Goal: Information Seeking & Learning: Find specific fact

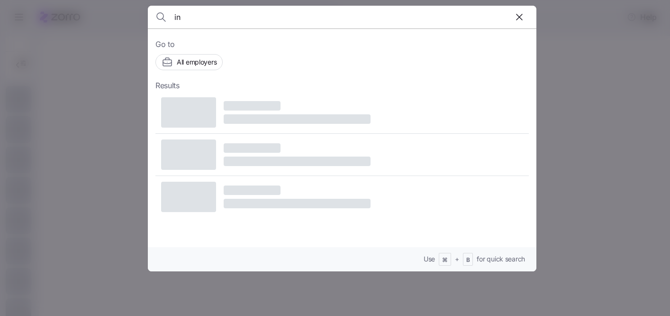
type input "i"
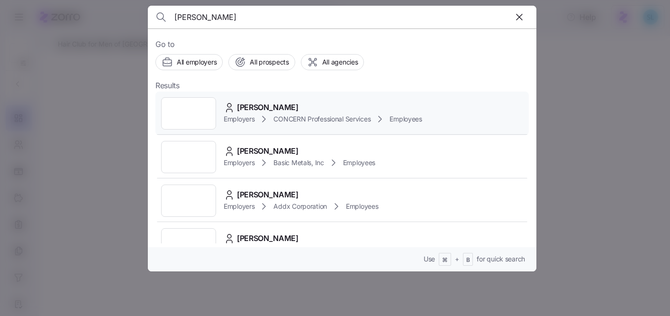
type input "[PERSON_NAME]"
click at [264, 101] on div "[PERSON_NAME] Employers CONCERN Professional Services Employees" at bounding box center [341, 113] width 373 height 44
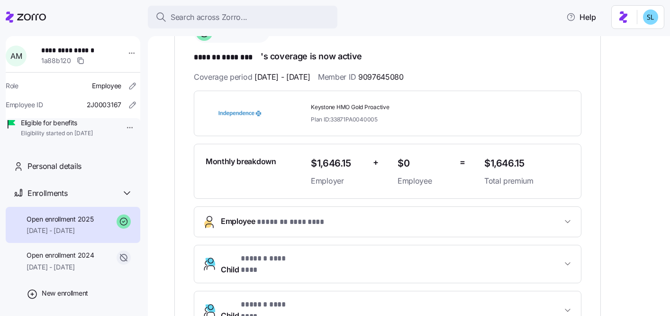
scroll to position [125, 0]
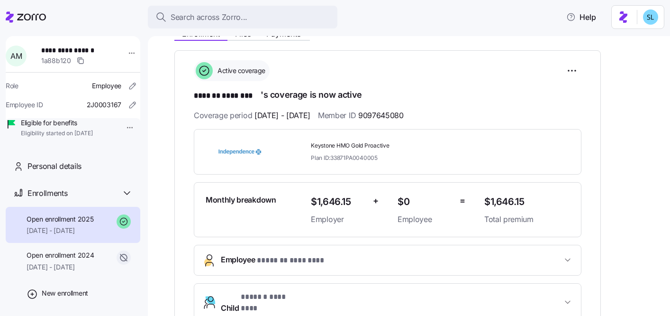
click at [404, 115] on span "9097645080" at bounding box center [380, 115] width 45 height 12
copy span "9097645080"
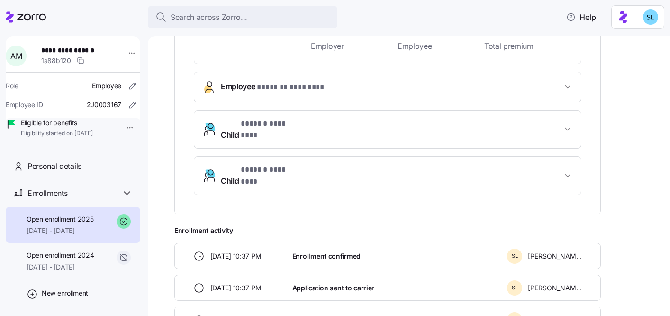
click at [318, 87] on span "* ******* ******** *" at bounding box center [292, 87] width 70 height 12
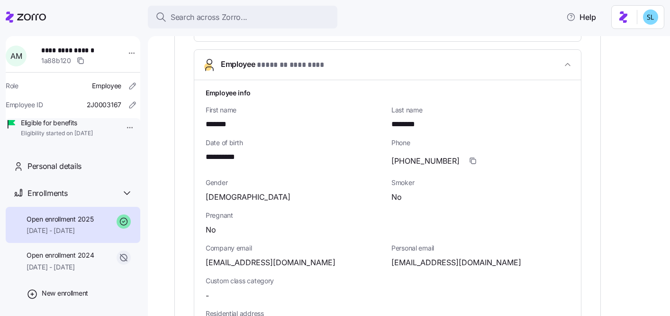
scroll to position [442, 0]
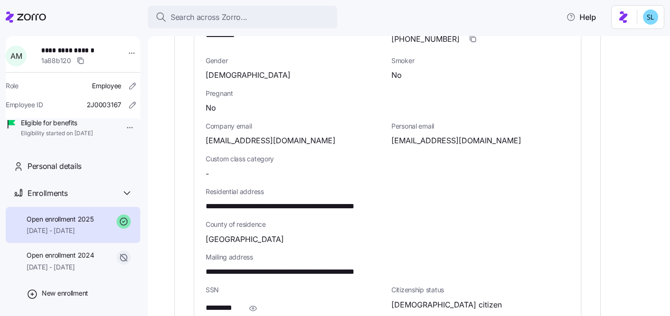
click at [353, 206] on span "**********" at bounding box center [304, 206] width 196 height 12
copy span "*****"
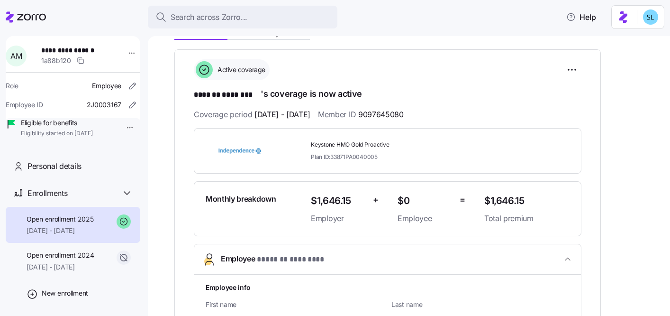
scroll to position [0, 0]
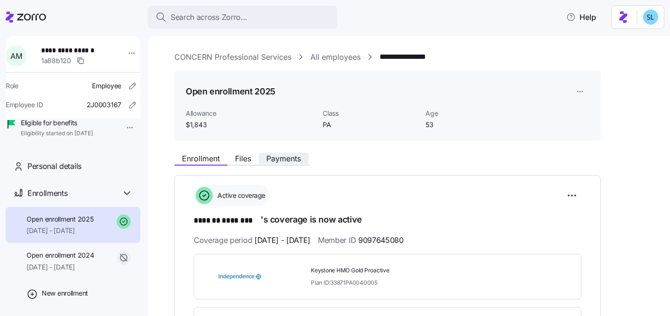
click at [292, 161] on span "Payments" at bounding box center [283, 158] width 35 height 8
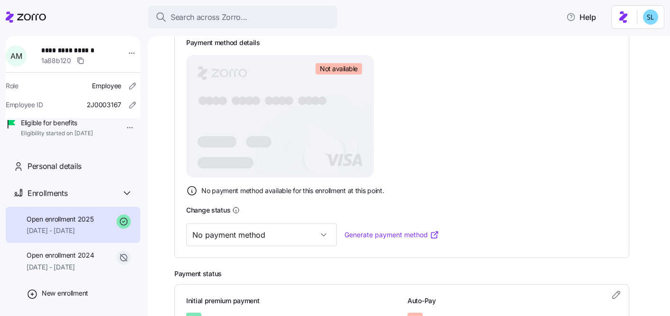
scroll to position [217, 0]
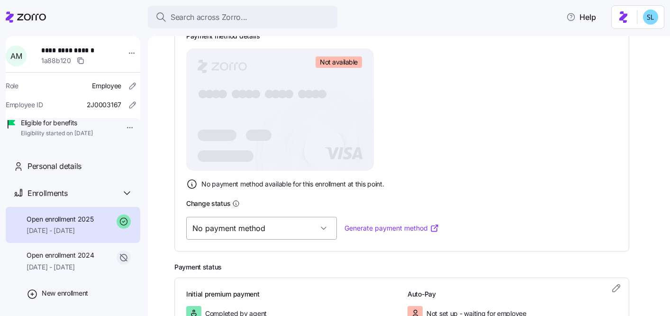
click at [248, 235] on input "No payment method" at bounding box center [261, 228] width 151 height 23
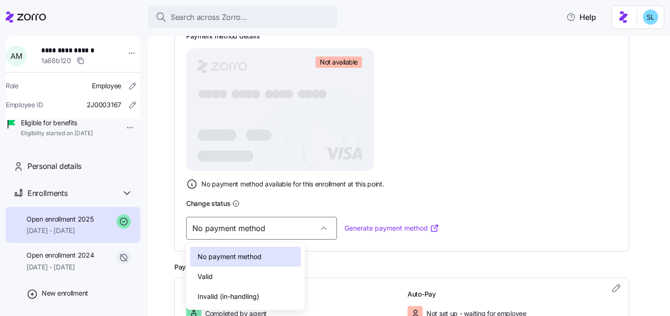
click at [244, 278] on div "Valid" at bounding box center [245, 276] width 111 height 20
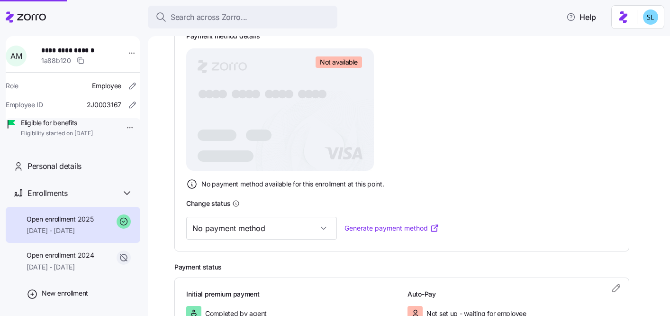
type input "Valid"
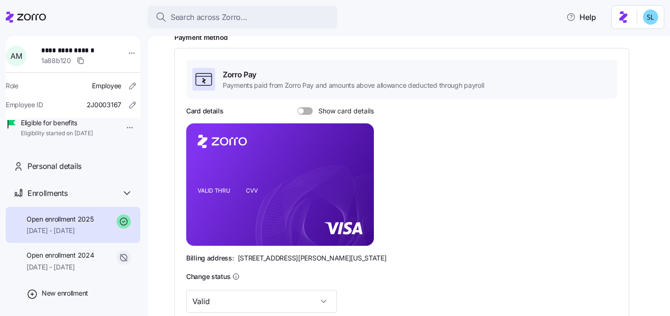
scroll to position [41, 0]
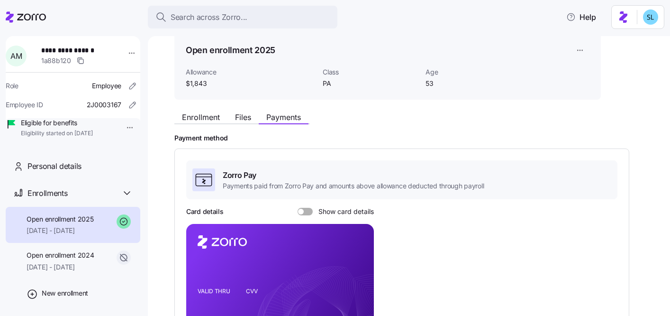
click at [347, 210] on span "Show card details" at bounding box center [343, 212] width 61 height 8
click at [298, 208] on input "Show card details" at bounding box center [298, 208] width 0 height 0
click at [354, 270] on icon "copy-to-clipboard" at bounding box center [356, 267] width 9 height 9
click at [178, 120] on button "Enrollment" at bounding box center [200, 116] width 53 height 11
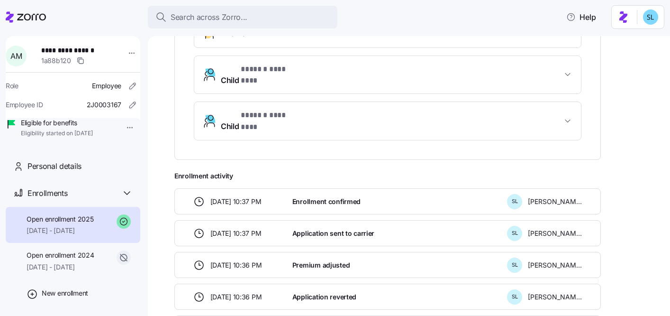
scroll to position [34, 0]
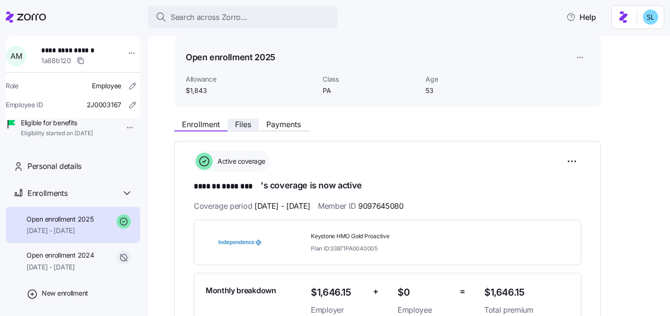
click at [242, 120] on span "Files" at bounding box center [243, 124] width 16 height 8
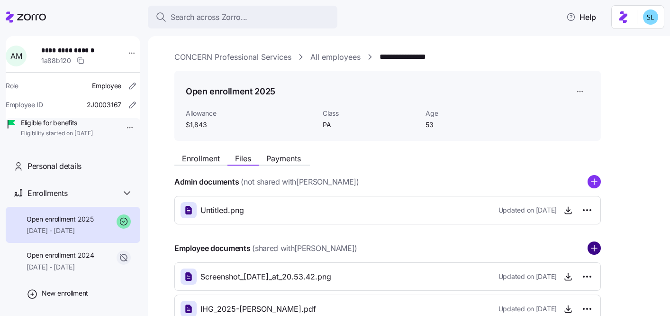
click at [599, 251] on circle "add icon" at bounding box center [594, 248] width 12 height 12
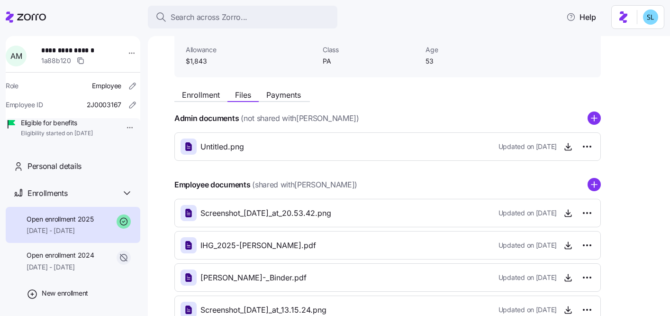
scroll to position [128, 0]
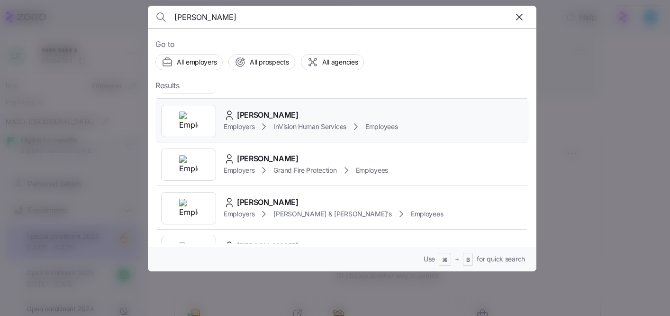
scroll to position [235, 0]
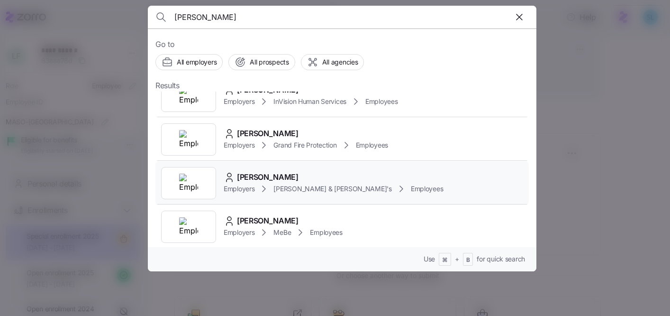
type input "lawson"
click at [298, 181] on span "Alexandra Lawson" at bounding box center [268, 177] width 62 height 12
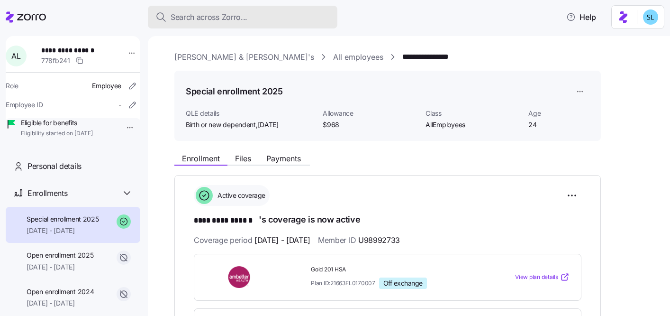
click at [255, 16] on div "Search across Zorro..." at bounding box center [242, 17] width 174 height 12
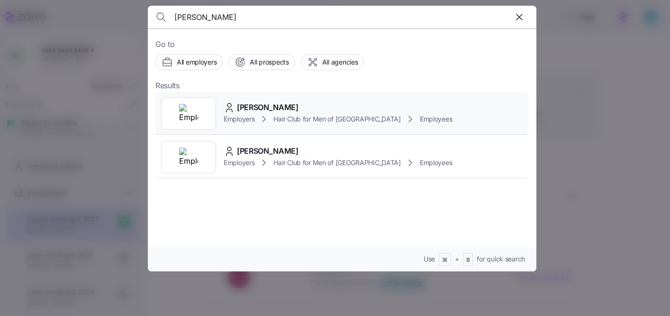
type input "fusco"
click at [283, 104] on div "Linda Fusco" at bounding box center [338, 107] width 228 height 12
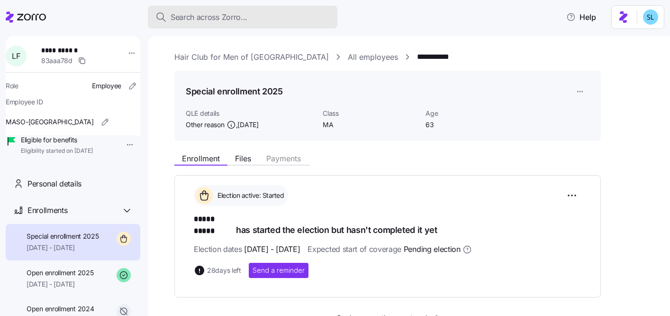
click at [285, 21] on div "Search across Zorro..." at bounding box center [242, 17] width 174 height 12
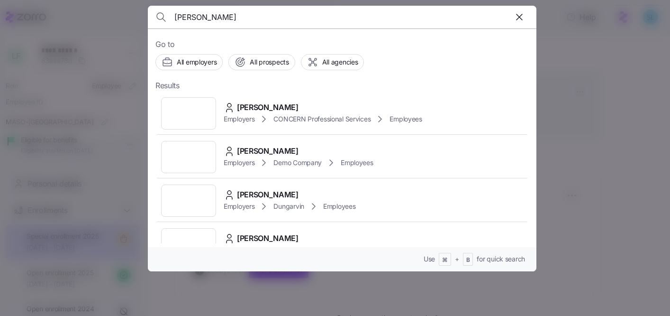
type input "daryl perr"
click at [271, 98] on div "Daryl Perry Employers CONCERN Professional Services Employees" at bounding box center [341, 113] width 373 height 44
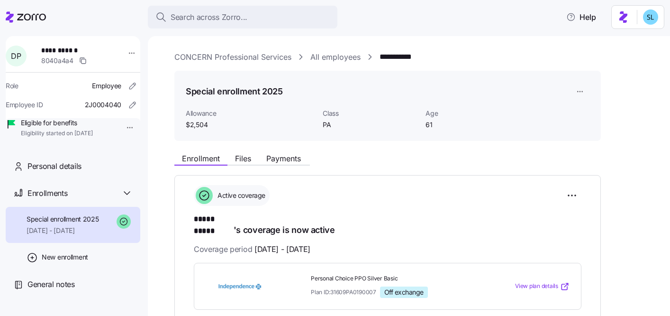
scroll to position [61, 0]
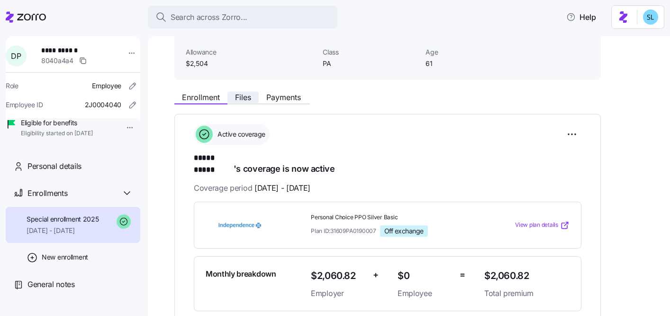
click at [253, 97] on button "Files" at bounding box center [242, 96] width 31 height 11
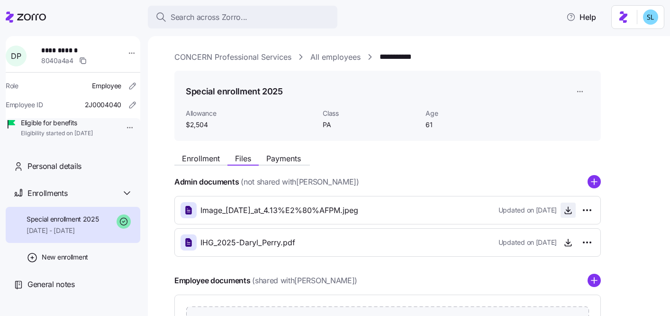
click at [566, 213] on icon "button" at bounding box center [567, 209] width 9 height 9
drag, startPoint x: 569, startPoint y: 243, endPoint x: 567, endPoint y: 238, distance: 5.5
click at [569, 243] on icon "button" at bounding box center [567, 241] width 9 height 9
click at [205, 163] on button "Enrollment" at bounding box center [200, 158] width 53 height 11
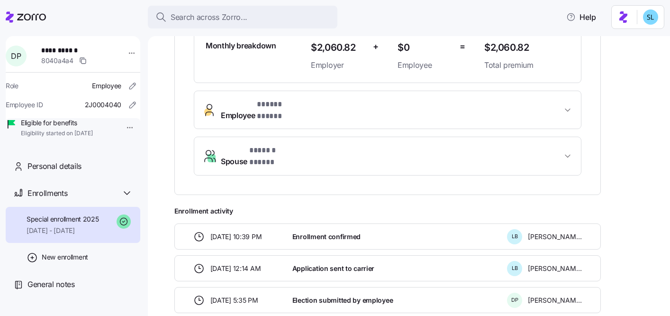
scroll to position [86, 0]
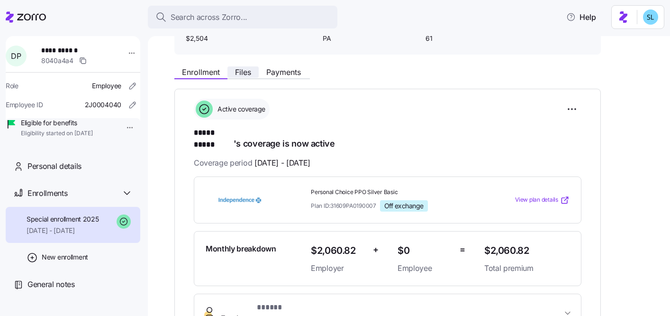
click at [248, 73] on span "Files" at bounding box center [243, 72] width 16 height 8
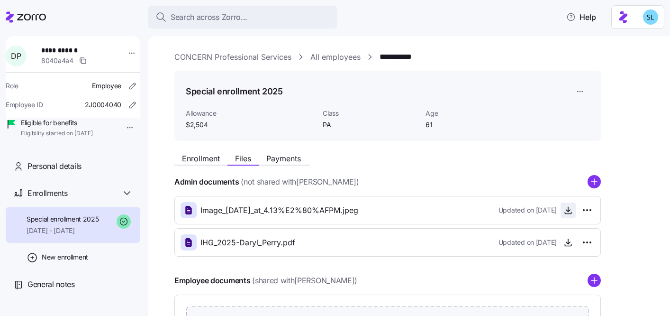
click at [567, 214] on icon "button" at bounding box center [567, 209] width 9 height 9
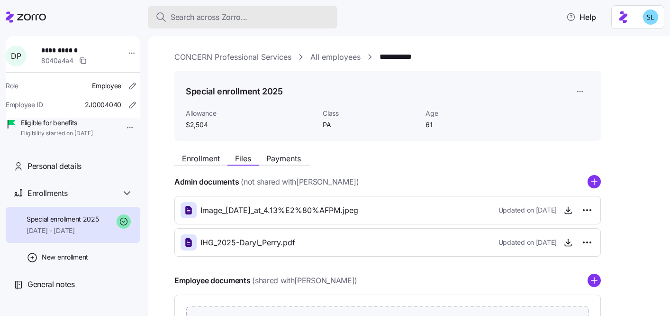
click at [211, 18] on span "Search across Zorro..." at bounding box center [209, 17] width 77 height 12
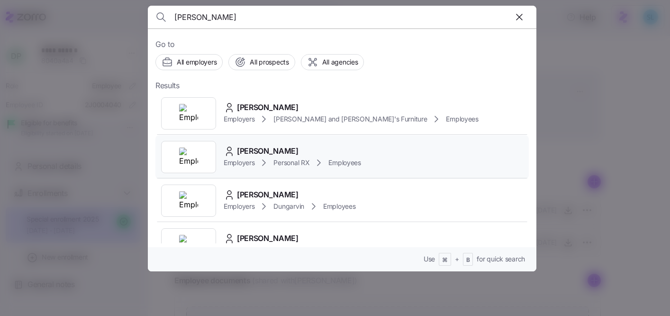
type input "lawless"
click at [281, 148] on span "Margaret Lawless" at bounding box center [268, 151] width 62 height 12
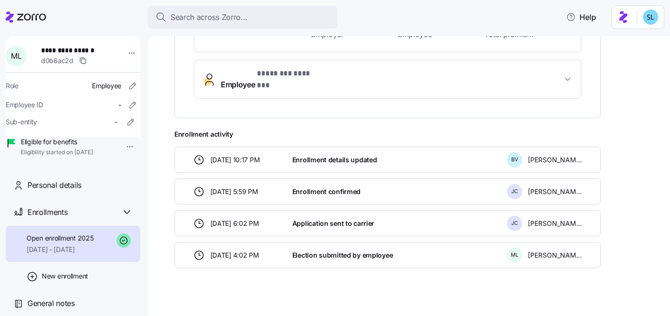
scroll to position [1, 0]
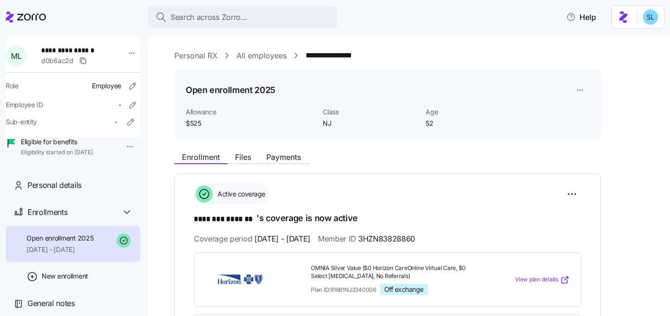
click at [273, 160] on span "Payments" at bounding box center [283, 157] width 35 height 8
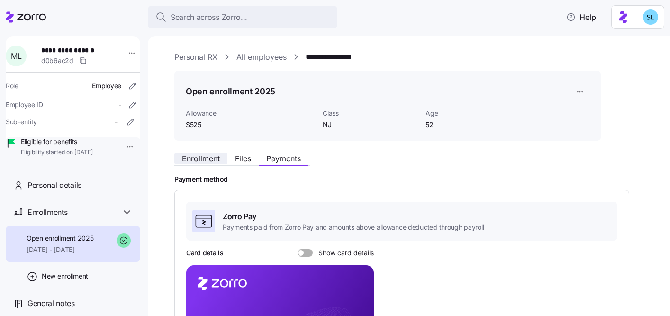
click at [202, 162] on span "Enrollment" at bounding box center [201, 158] width 38 height 8
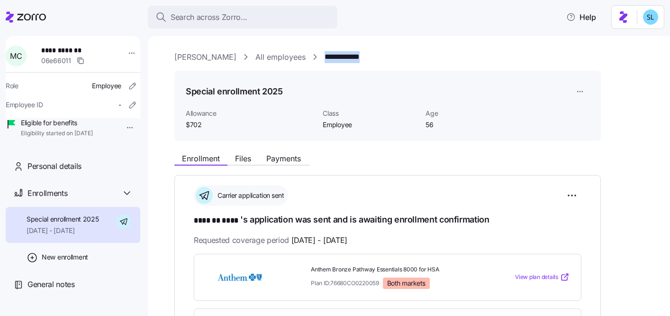
drag, startPoint x: 401, startPoint y: 59, endPoint x: 343, endPoint y: 57, distance: 58.3
click at [343, 57] on div "**********" at bounding box center [415, 57] width 482 height 12
copy link "**********"
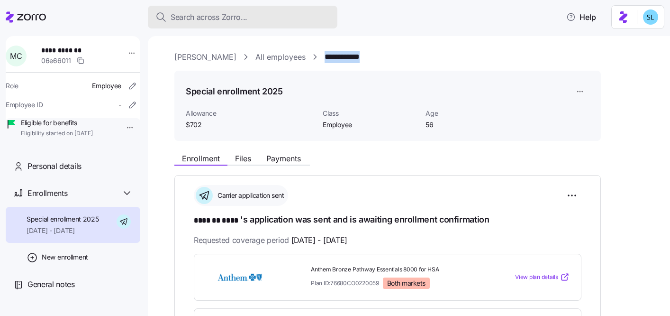
click at [298, 17] on div "Search across Zorro..." at bounding box center [242, 17] width 174 height 12
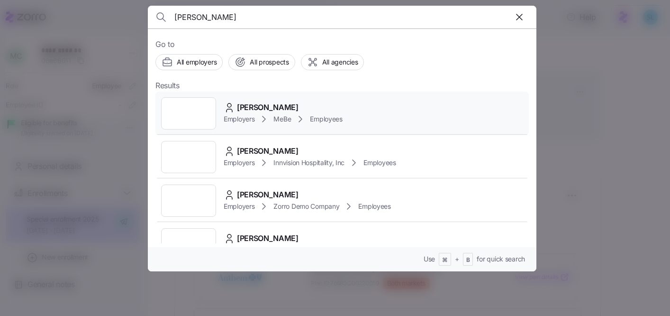
type input "Peyton Robertson"
click at [279, 107] on span "Peyton Robertson" at bounding box center [268, 107] width 62 height 12
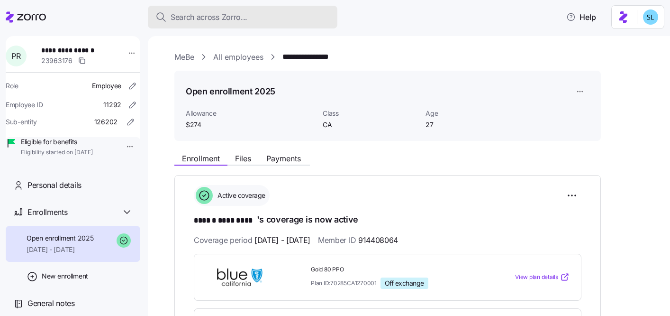
click at [308, 21] on div "Search across Zorro..." at bounding box center [242, 17] width 174 height 12
